Goal: Task Accomplishment & Management: Use online tool/utility

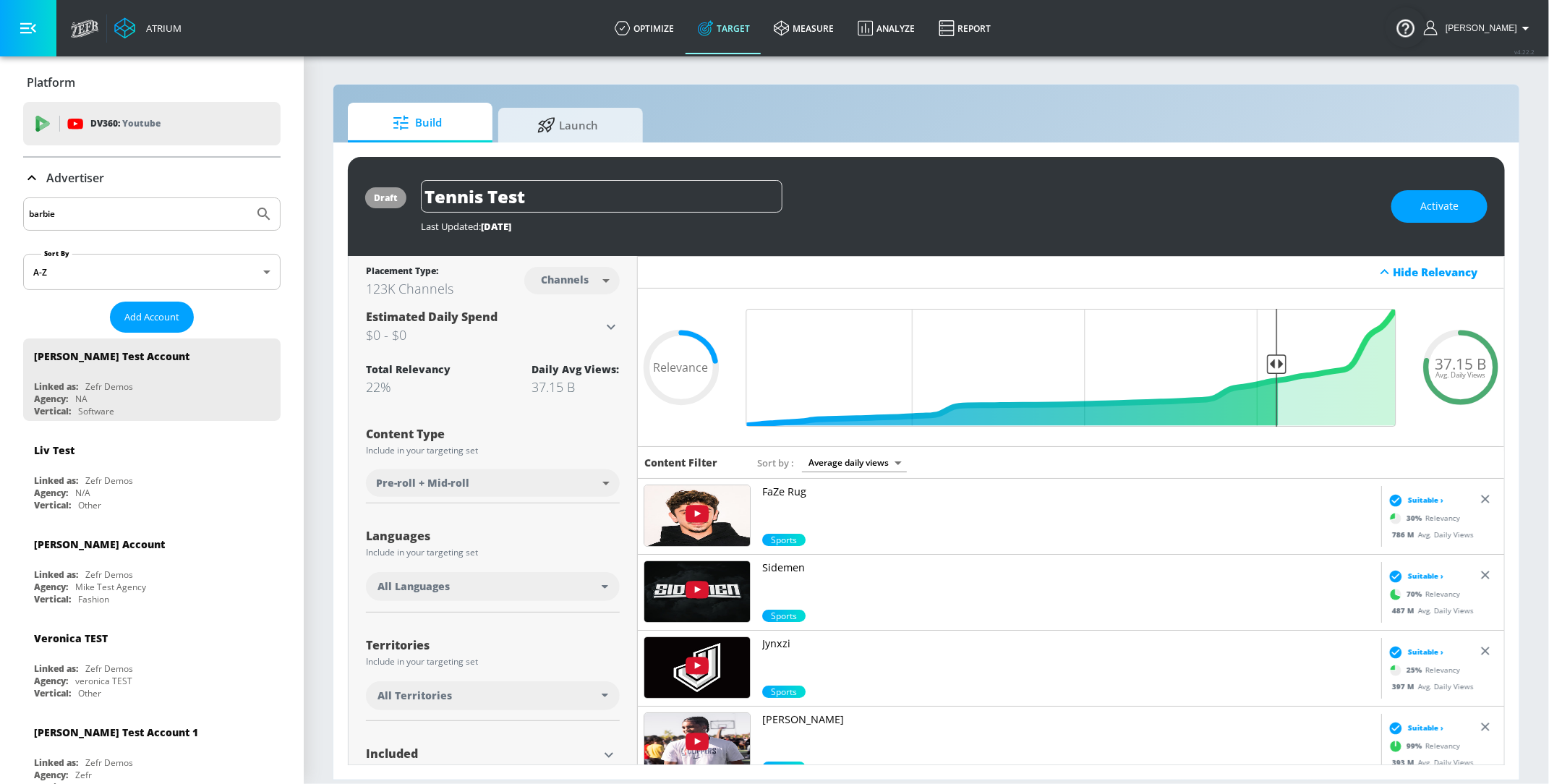
click at [92, 219] on input "barbie" at bounding box center [138, 214] width 219 height 18
type input "[PERSON_NAME]"
click at [270, 211] on icon "Submit Search" at bounding box center [263, 214] width 17 height 17
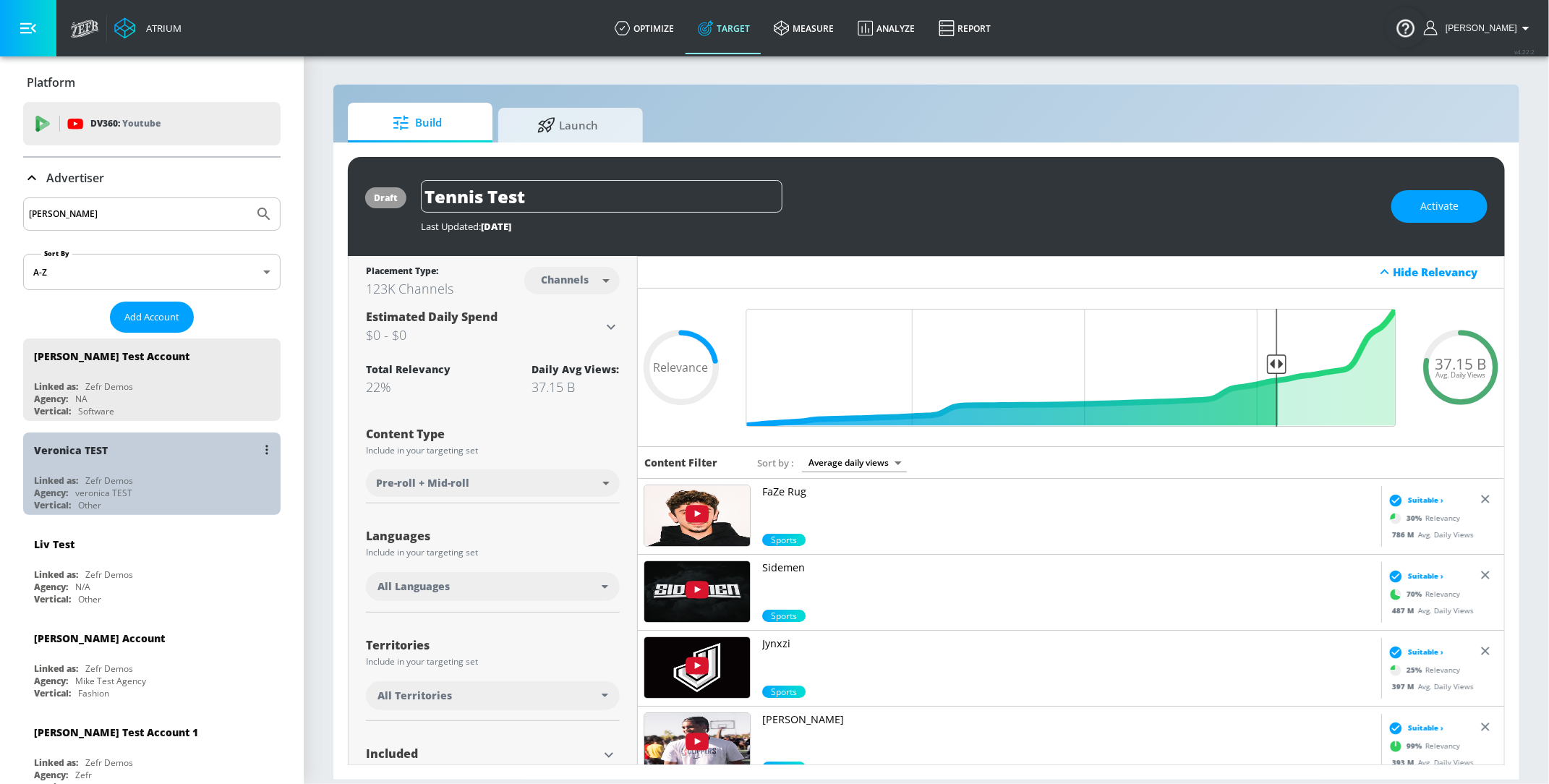
click at [88, 500] on div "Other" at bounding box center [90, 505] width 23 height 13
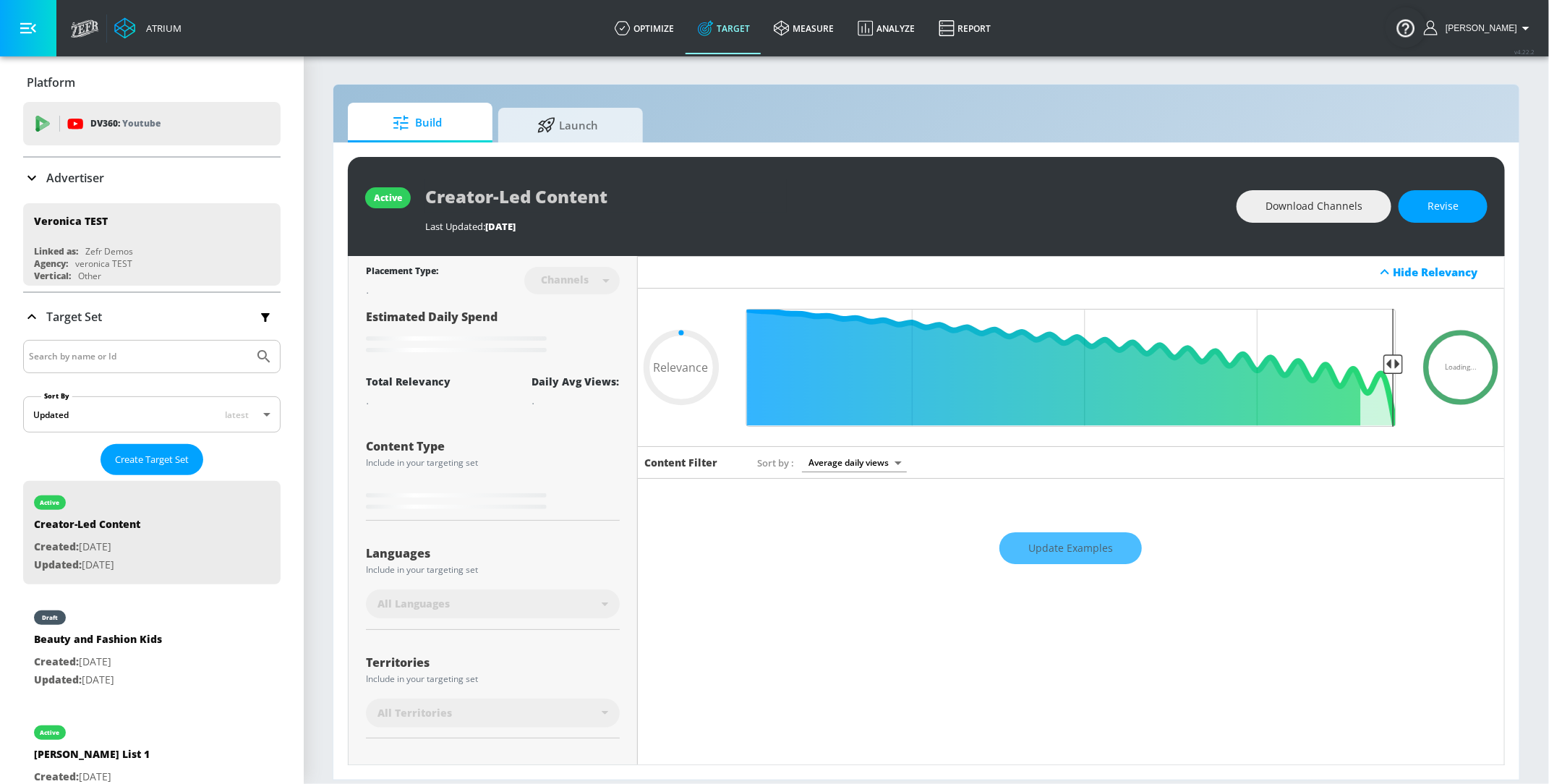
type input "0.05"
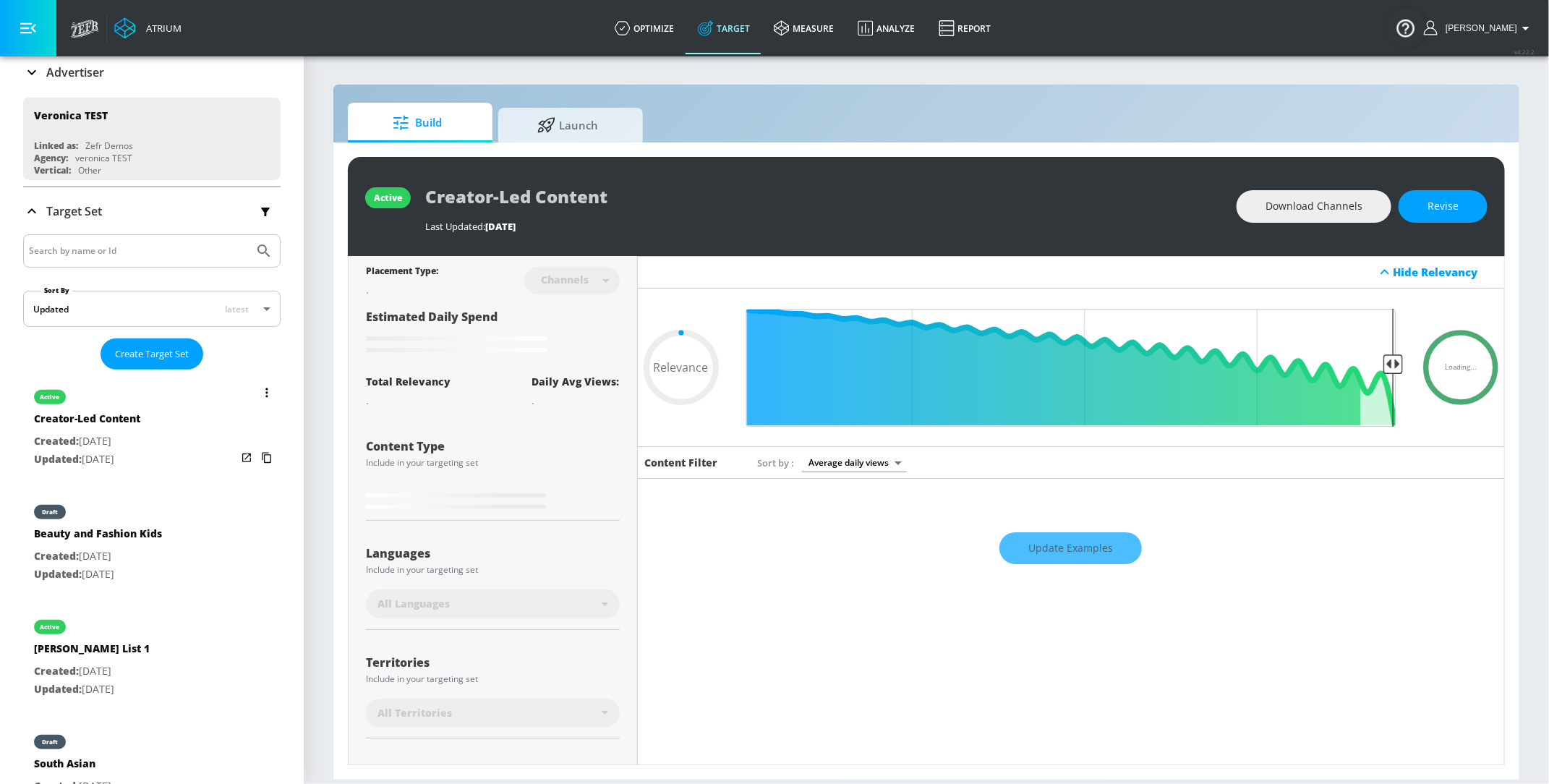
scroll to position [11, 0]
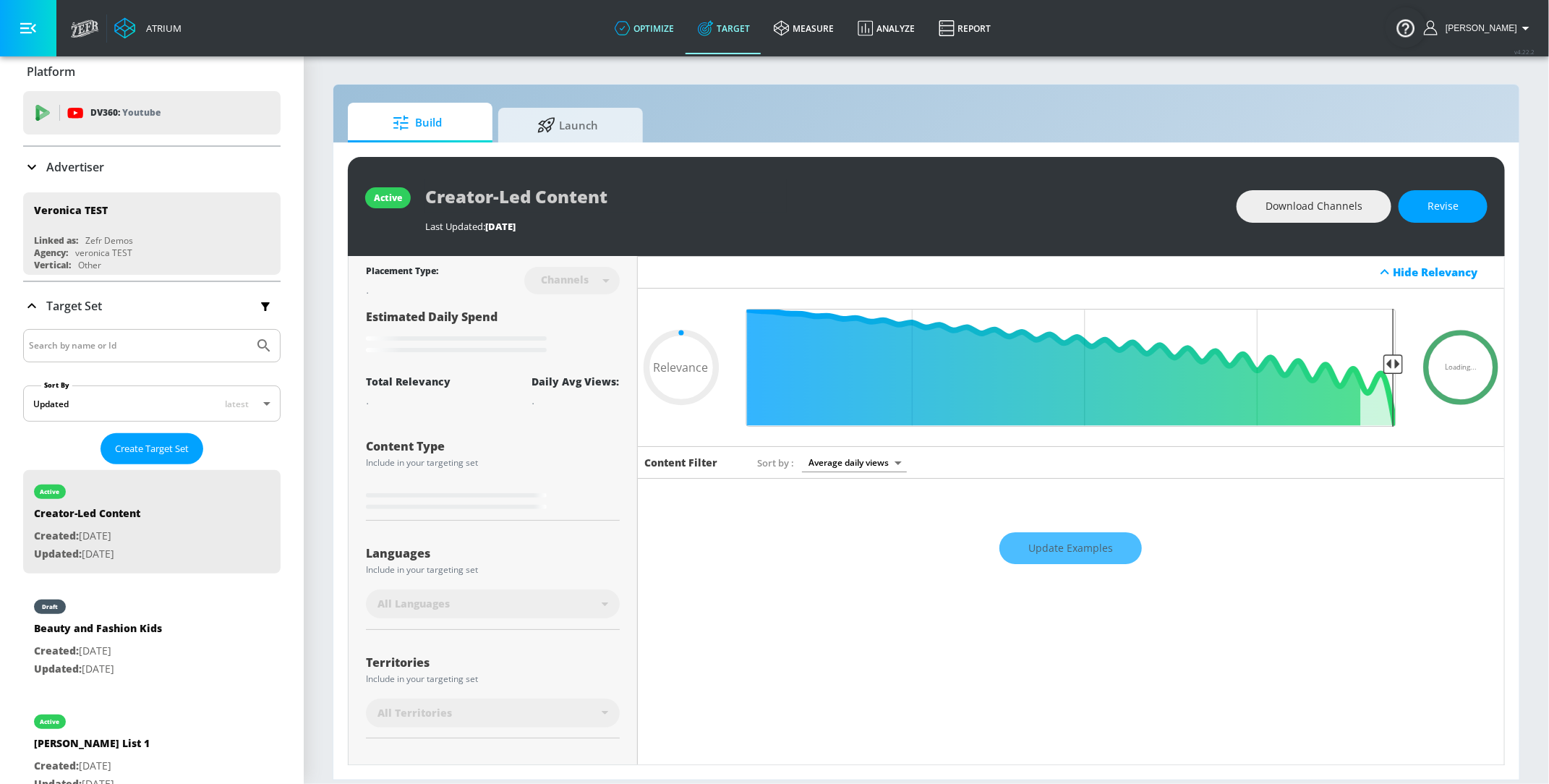
click at [668, 34] on link "optimize" at bounding box center [644, 28] width 83 height 52
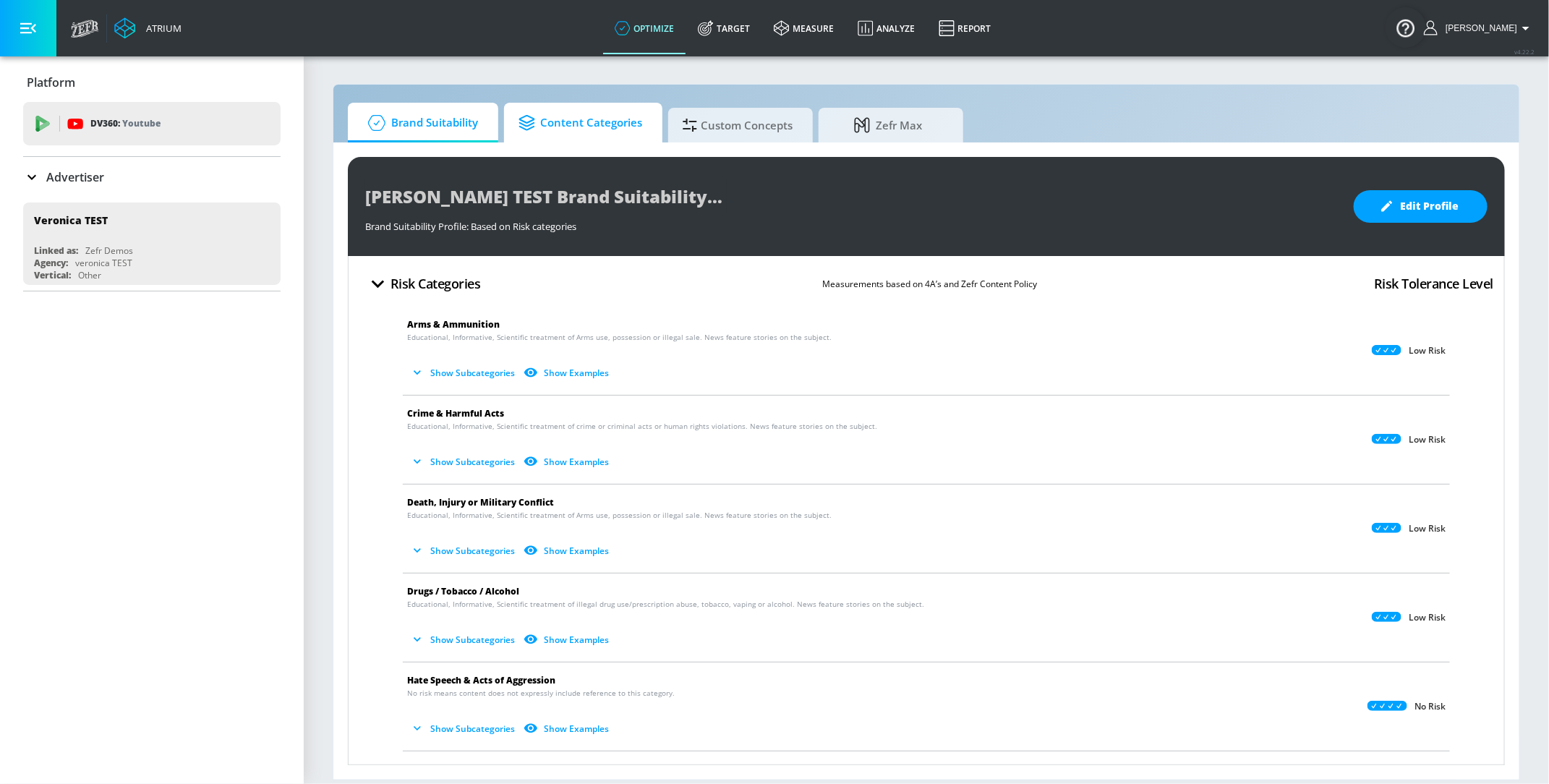
click at [609, 136] on span "Content Categories" at bounding box center [580, 123] width 124 height 35
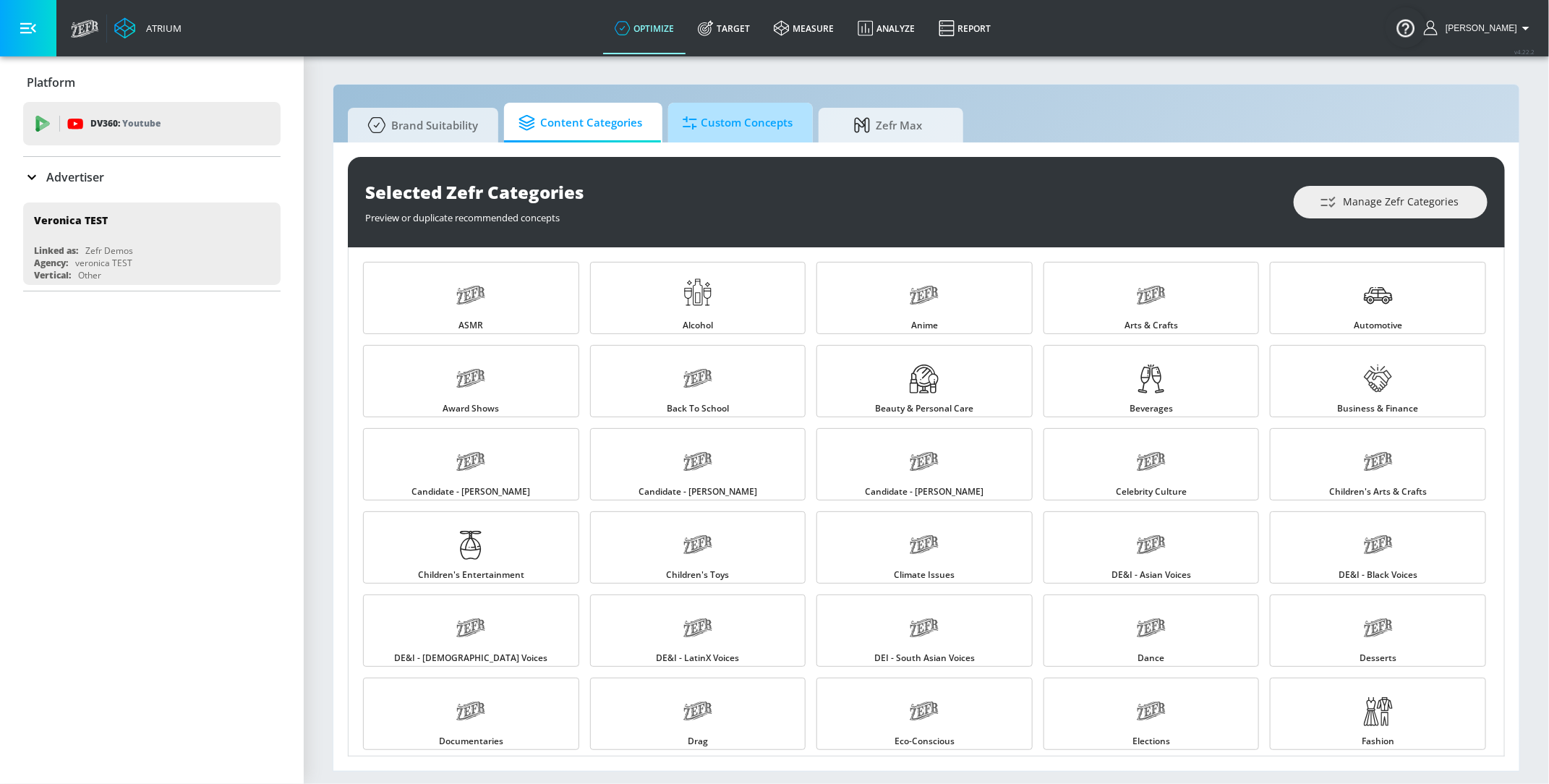
click at [737, 131] on span "Custom Concepts" at bounding box center [738, 123] width 110 height 35
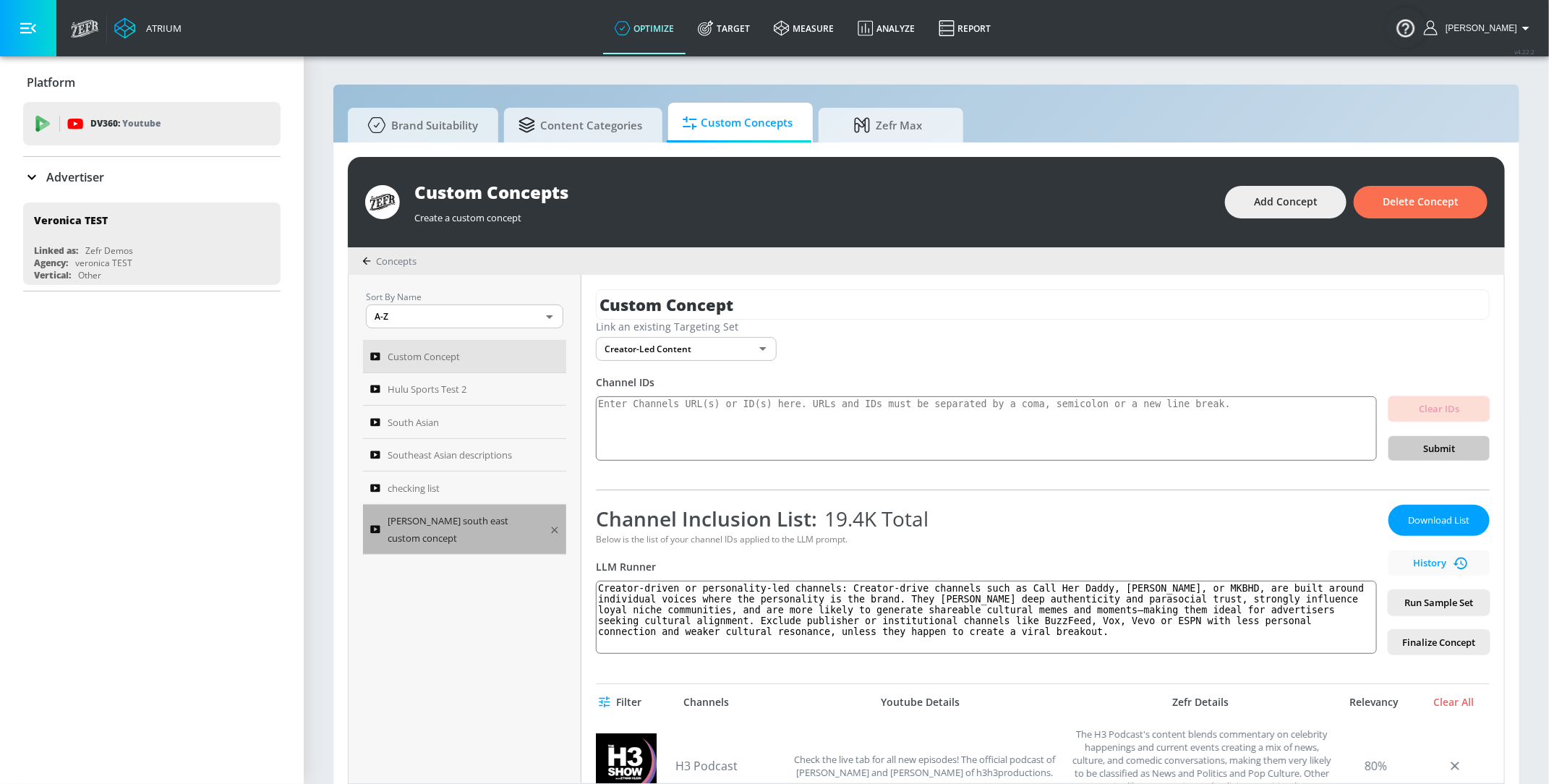
click at [488, 534] on span "[PERSON_NAME] south east custom concept" at bounding box center [463, 529] width 152 height 35
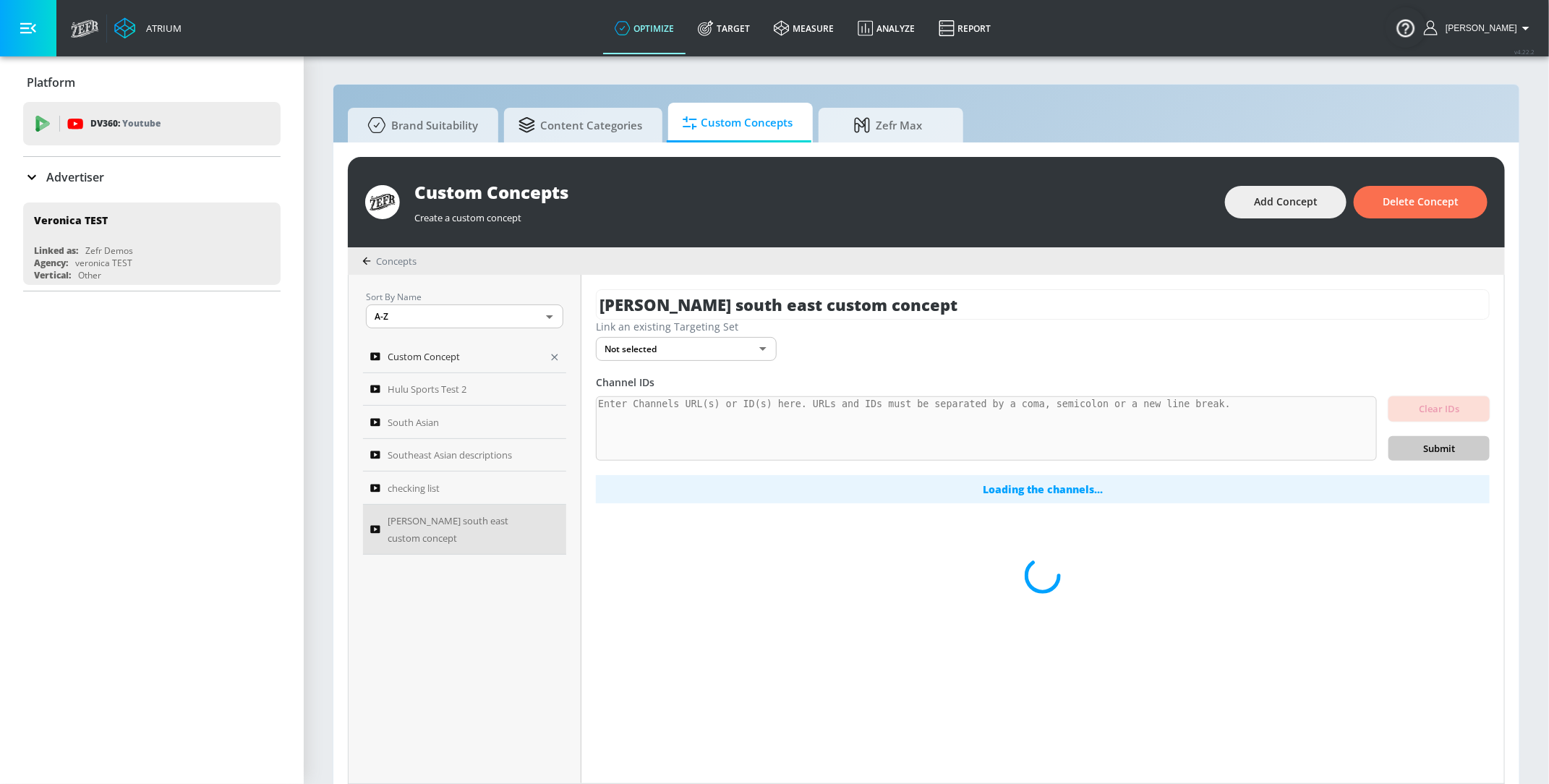
click at [445, 362] on span "Custom Concept" at bounding box center [424, 356] width 72 height 17
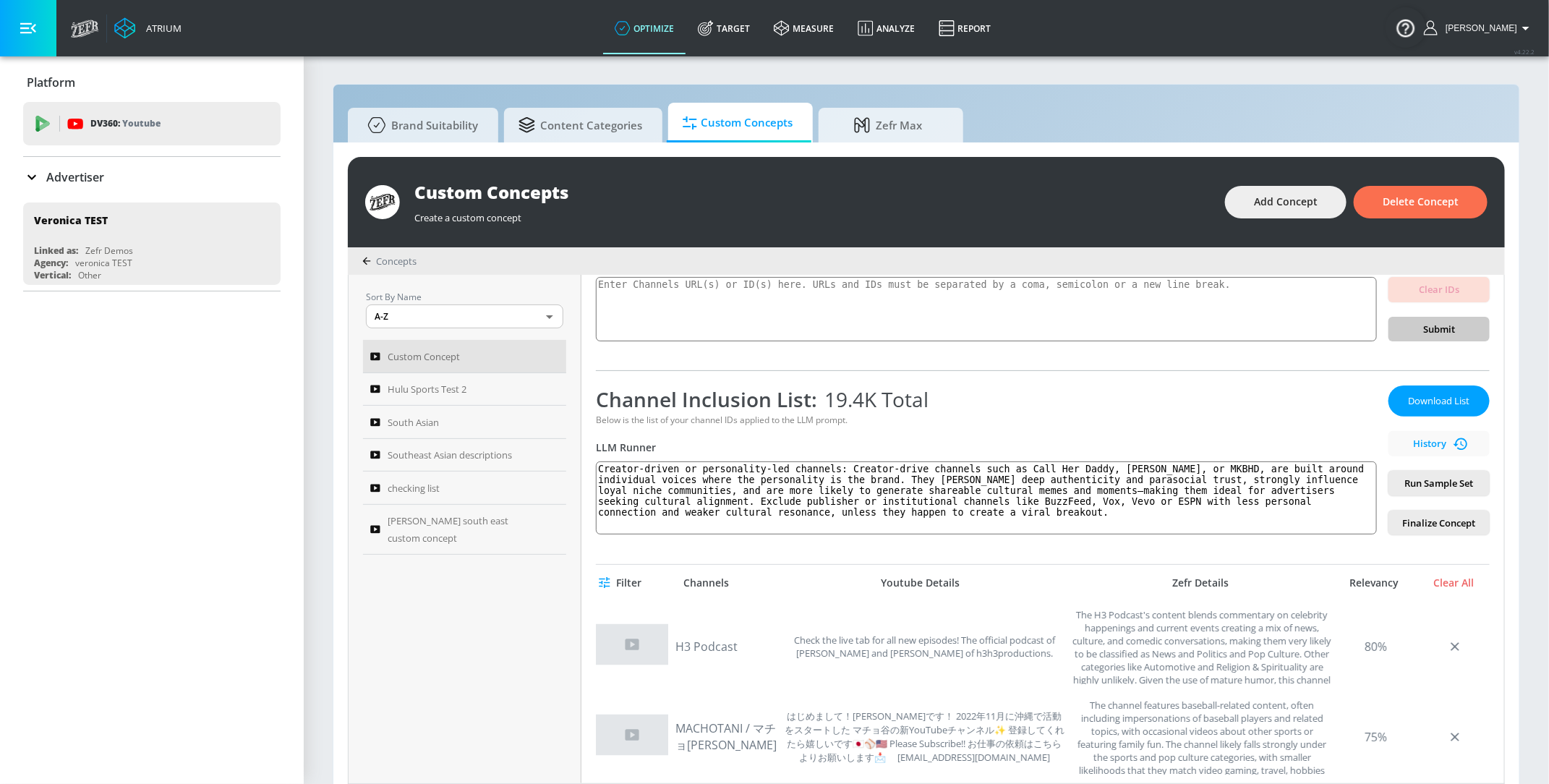
scroll to position [127, 0]
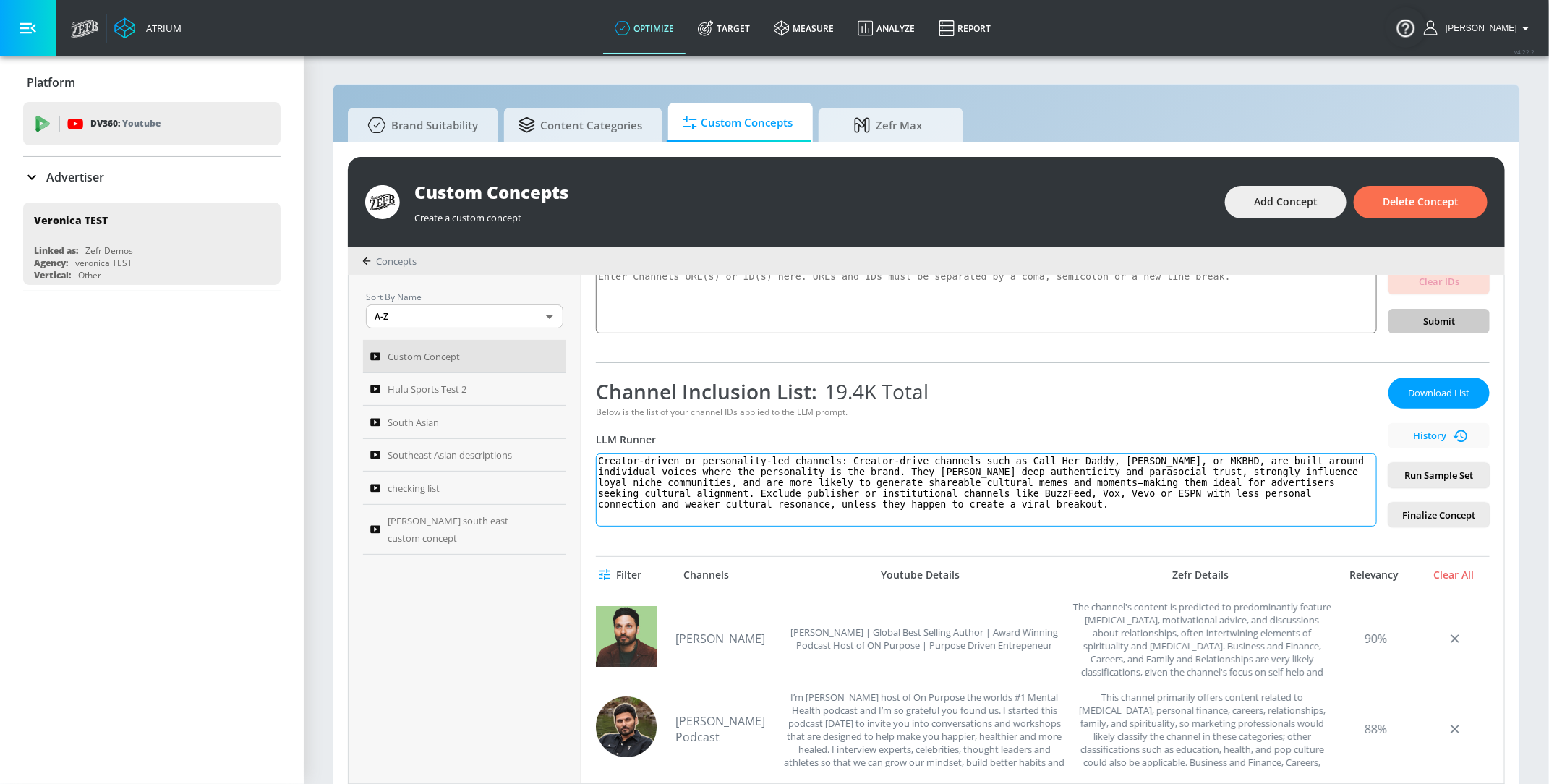
drag, startPoint x: 1049, startPoint y: 509, endPoint x: 590, endPoint y: 448, distance: 463.0
click at [590, 448] on div "Custom Concept Link an existing Targeting Set Creator-Led Content eabb9a88-18de…" at bounding box center [1042, 528] width 922 height 508
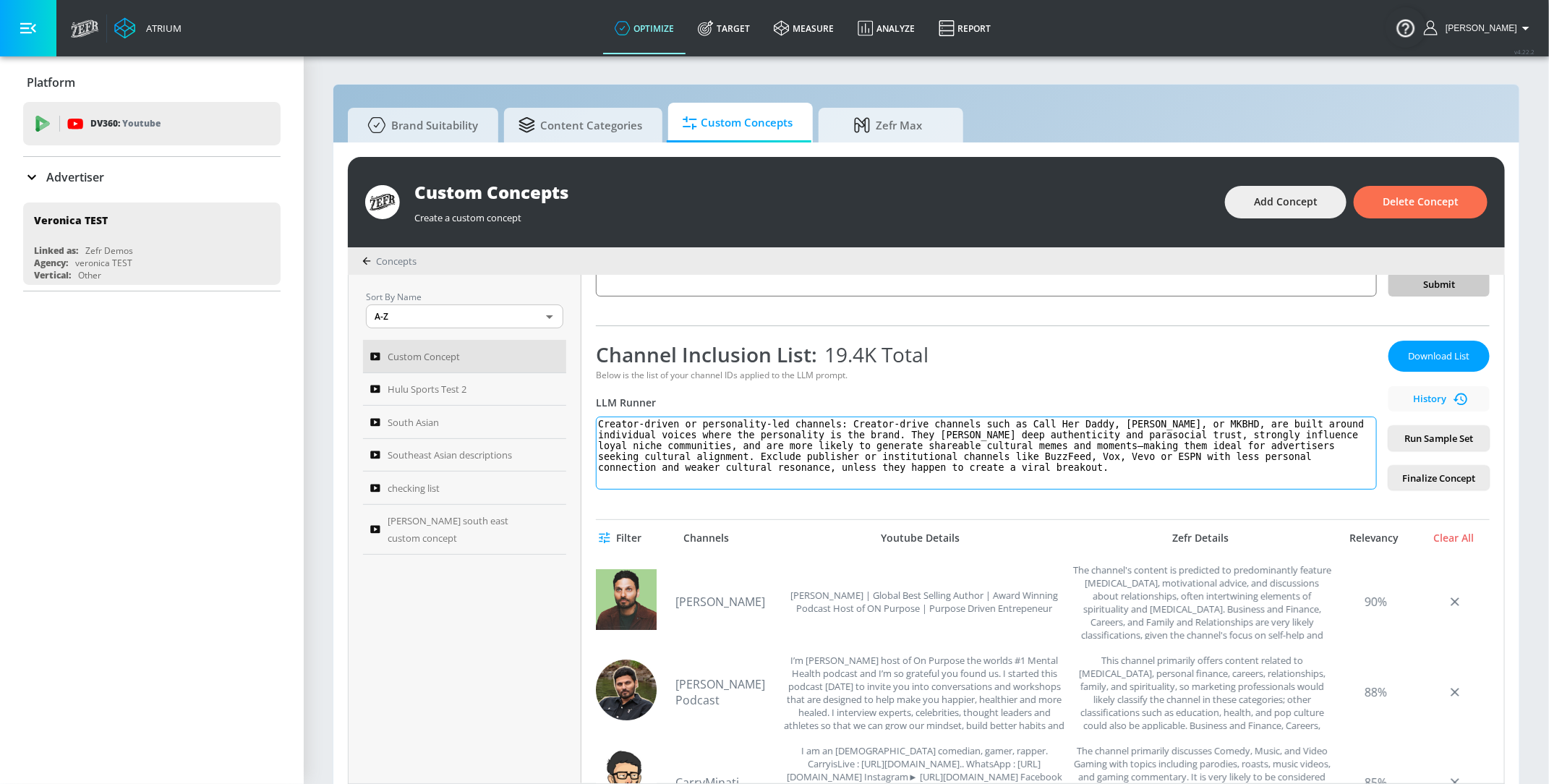
scroll to position [166, 0]
click at [968, 439] on textarea "Creator-driven or personality-led channels: Creator-drive channels such as Call…" at bounding box center [987, 450] width 781 height 73
drag, startPoint x: 962, startPoint y: 436, endPoint x: 785, endPoint y: 430, distance: 177.1
click at [785, 430] on textarea "Creator-driven or personality-led channels: Creator-drive channels such as Call…" at bounding box center [987, 450] width 781 height 73
drag, startPoint x: 1050, startPoint y: 465, endPoint x: 584, endPoint y: 410, distance: 469.2
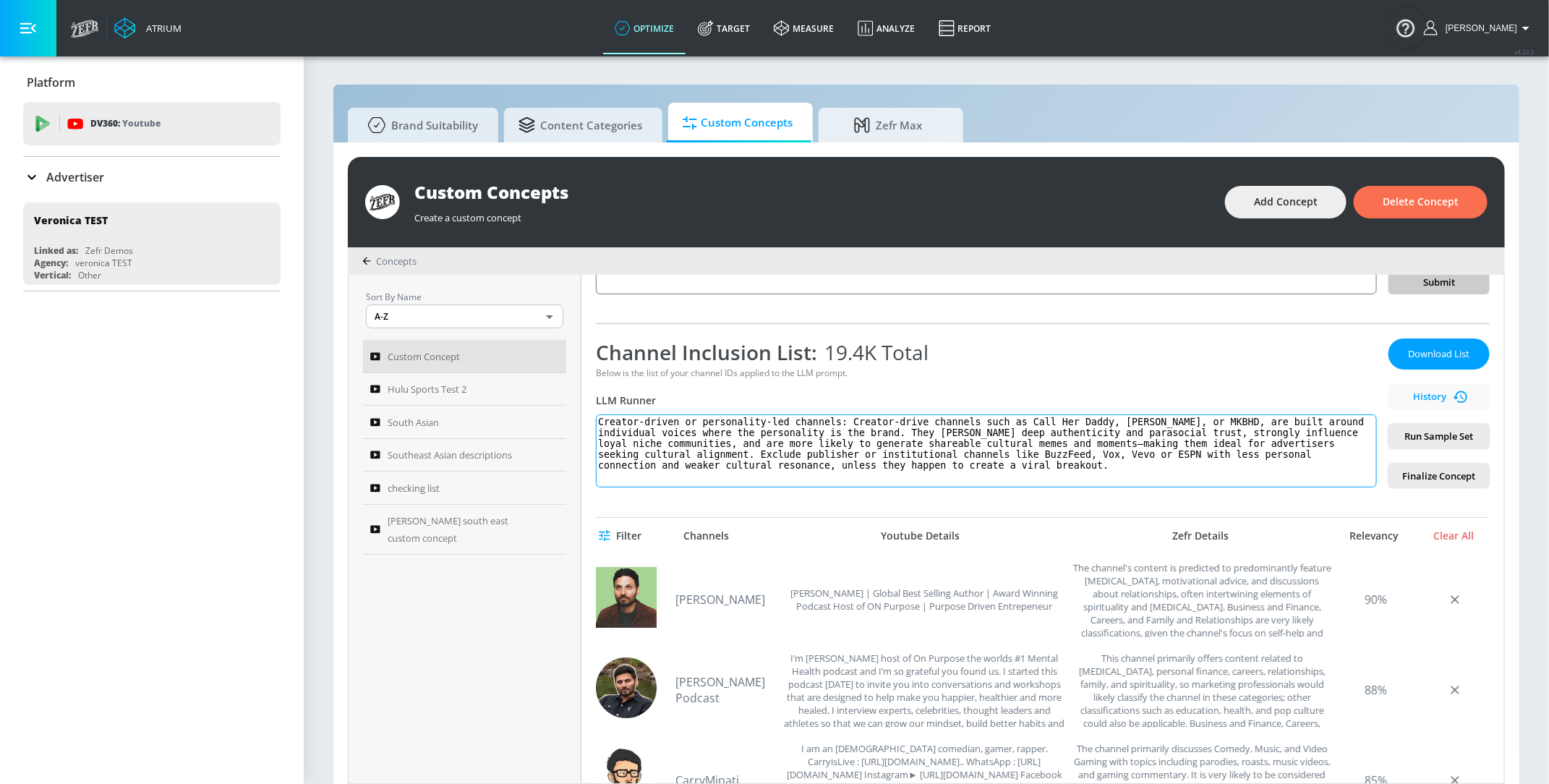
click at [584, 410] on div "Custom Concept Link an existing Targeting Set Creator-Led Content eabb9a88-18de…" at bounding box center [1042, 528] width 922 height 508
